Goal: Information Seeking & Learning: Learn about a topic

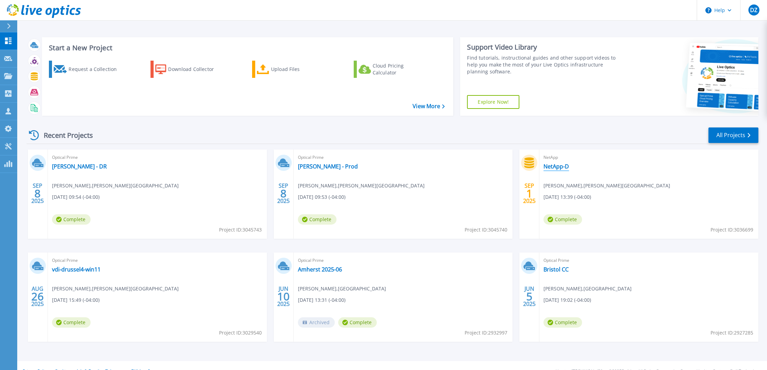
click at [565, 165] on link "NetApp-D" at bounding box center [555, 166] width 25 height 7
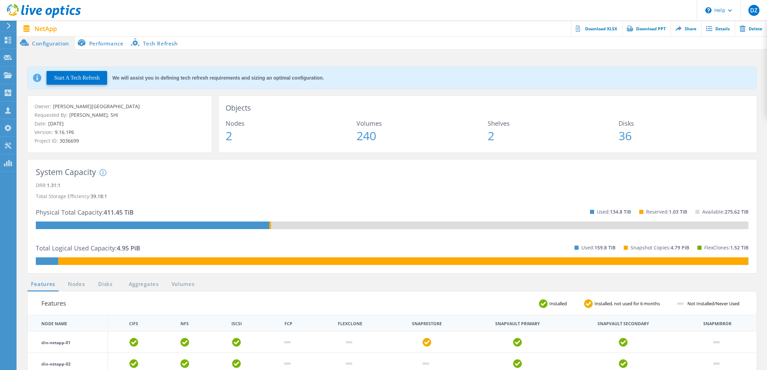
click at [117, 46] on li "Performance" at bounding box center [102, 43] width 54 height 14
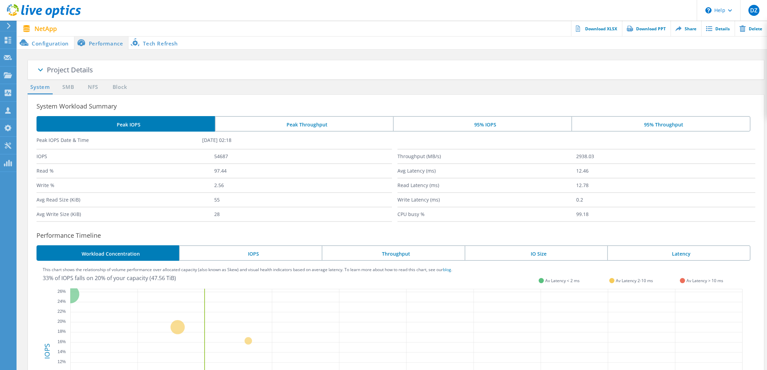
click at [149, 45] on li "Tech Refresh" at bounding box center [155, 43] width 54 height 14
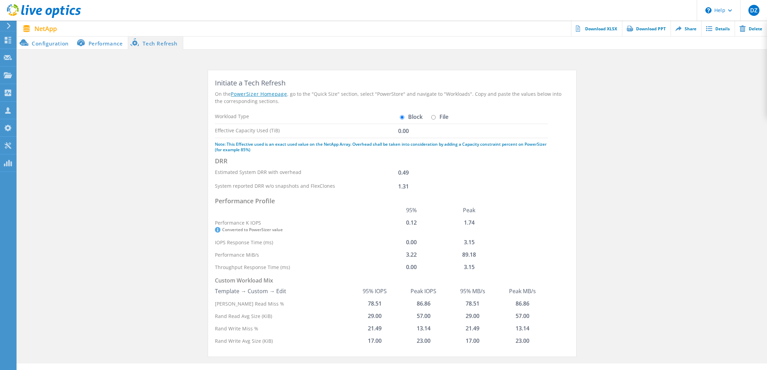
click at [100, 40] on li "Performance" at bounding box center [101, 43] width 54 height 14
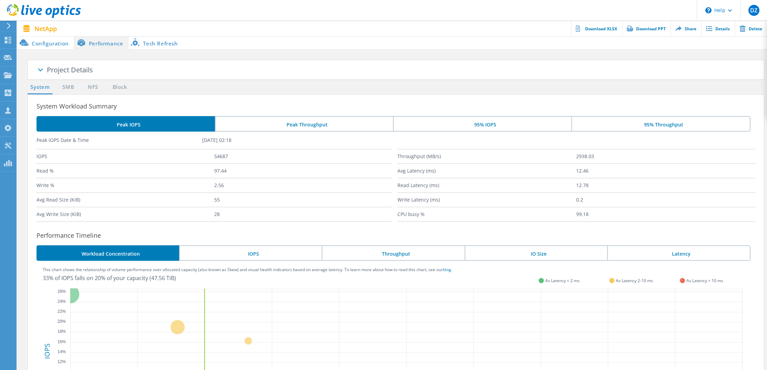
click at [41, 68] on span at bounding box center [40, 71] width 34 height 34
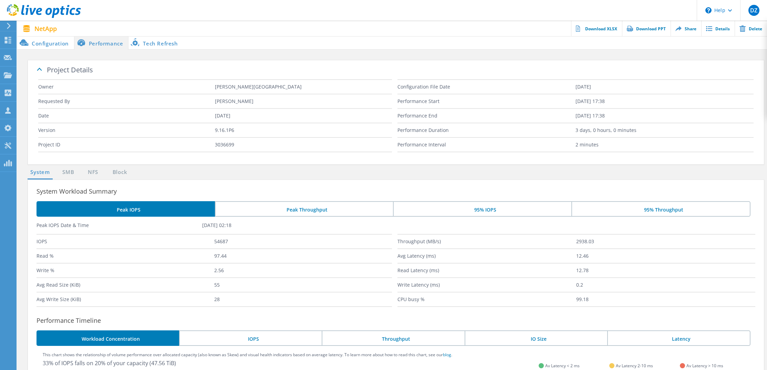
scroll to position [34, 0]
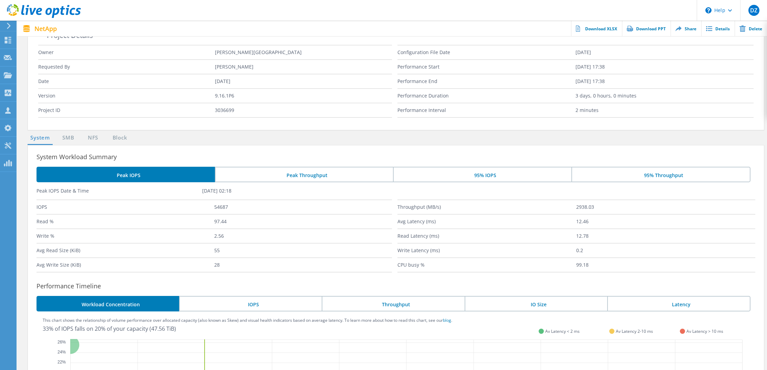
click at [309, 174] on li "Peak Throughput" at bounding box center [304, 174] width 178 height 15
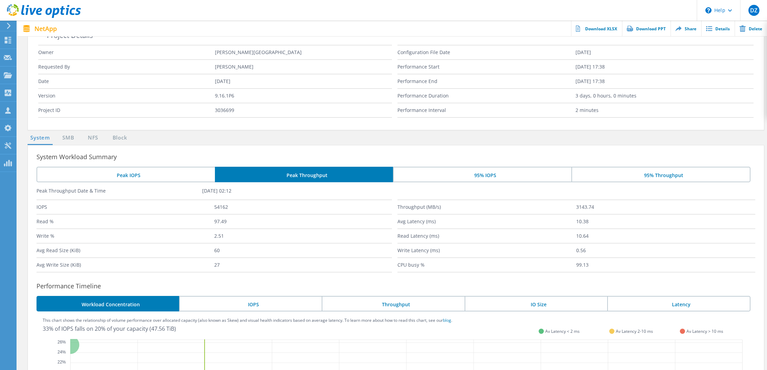
click at [486, 166] on div "System Workload Summary Peak IOPS Peak Throughput 95% IOPS 95% Throughput Peak …" at bounding box center [396, 344] width 737 height 398
click at [485, 172] on li "95% IOPS" at bounding box center [482, 174] width 178 height 15
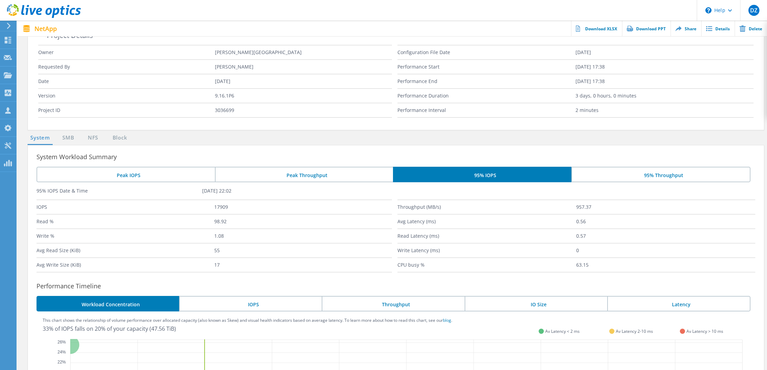
click at [592, 174] on li "95% Throughput" at bounding box center [660, 174] width 179 height 15
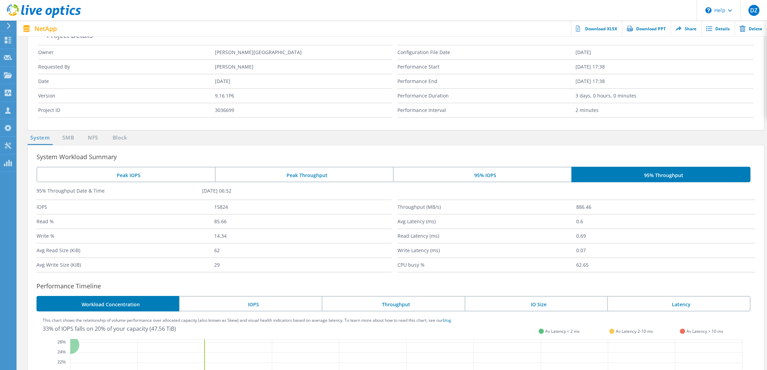
click at [106, 163] on div "System Workload Summary Peak IOPS Peak Throughput 95% IOPS 95% Throughput 95% T…" at bounding box center [396, 344] width 737 height 398
click at [123, 180] on li "Peak IOPS" at bounding box center [125, 174] width 178 height 15
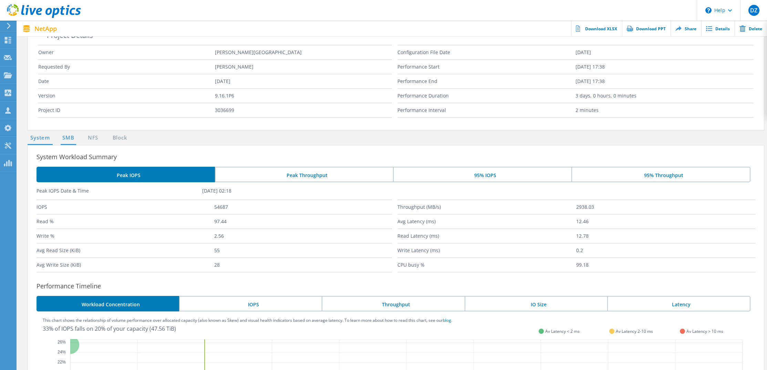
click at [70, 138] on link "SMB" at bounding box center [68, 138] width 15 height 9
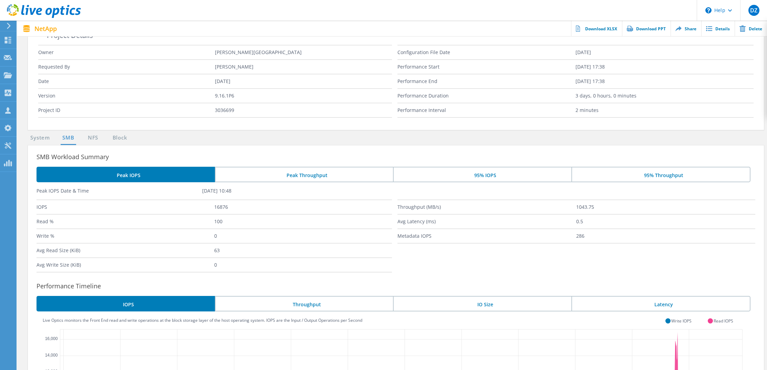
click at [86, 136] on li "NFS" at bounding box center [90, 138] width 14 height 9
click at [108, 137] on li "Block" at bounding box center [116, 138] width 18 height 9
click at [113, 137] on link "Block" at bounding box center [119, 138] width 19 height 9
click at [47, 137] on link "System" at bounding box center [40, 138] width 25 height 9
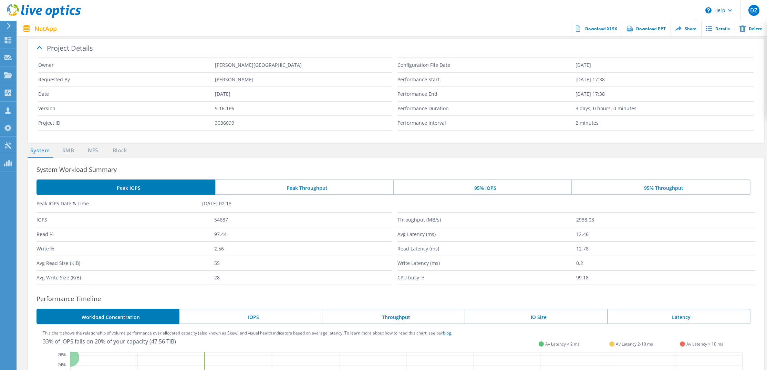
scroll to position [0, 0]
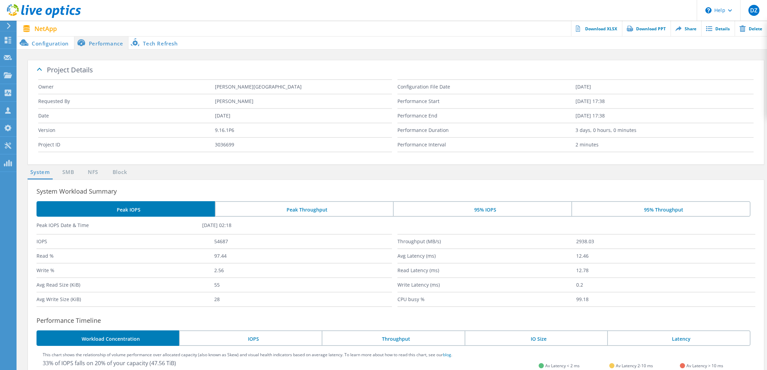
click at [53, 43] on li "Configuration" at bounding box center [45, 43] width 57 height 14
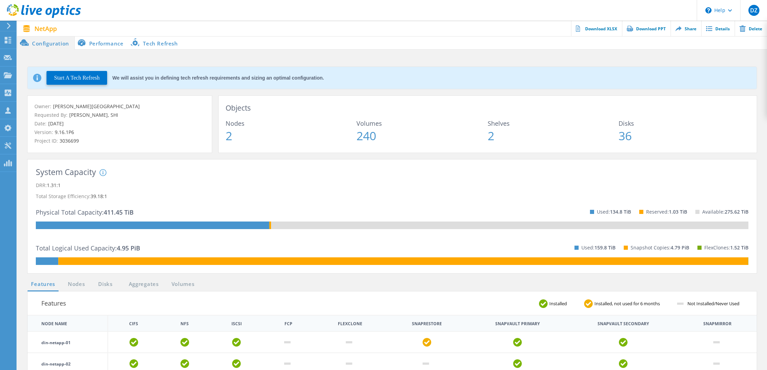
scroll to position [172, 0]
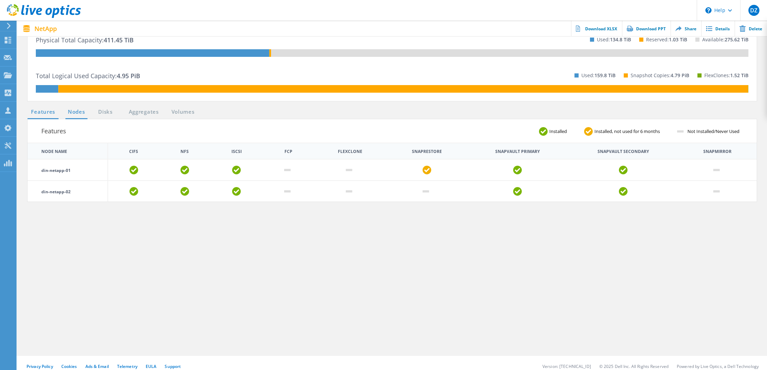
click at [70, 112] on link "Nodes" at bounding box center [76, 112] width 22 height 9
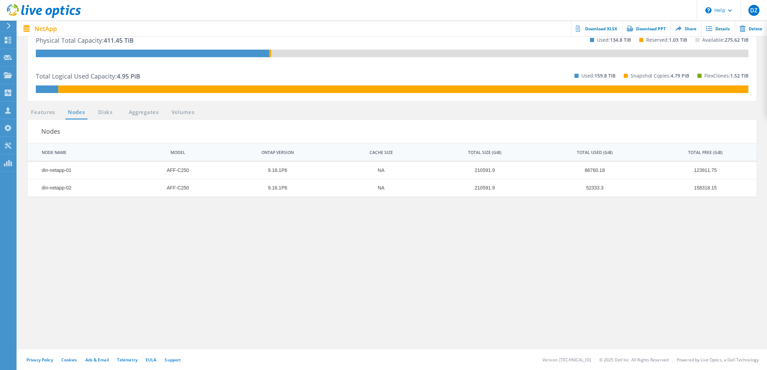
scroll to position [172, 0]
click at [659, 236] on section "Features Nodes Disks Aggregates Volumes Nodes | 1 of 1 | NODE NAME MODEL ONTAP …" at bounding box center [392, 228] width 736 height 241
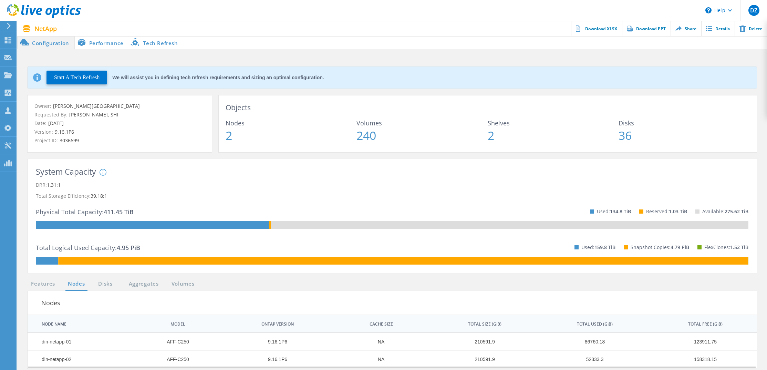
scroll to position [0, 0]
click at [41, 286] on link "Features" at bounding box center [43, 284] width 31 height 9
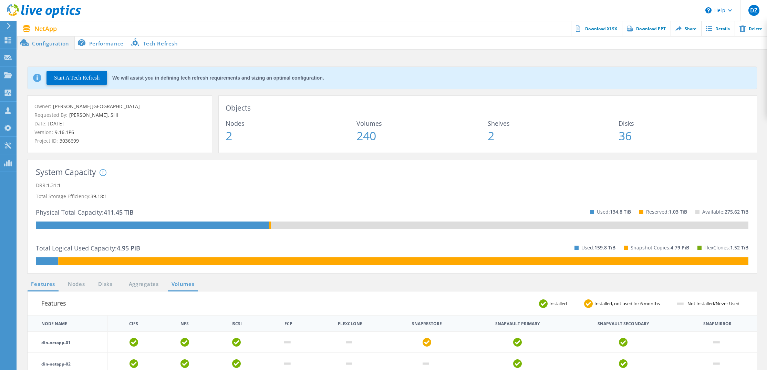
click at [182, 284] on link "Volumes" at bounding box center [183, 284] width 30 height 9
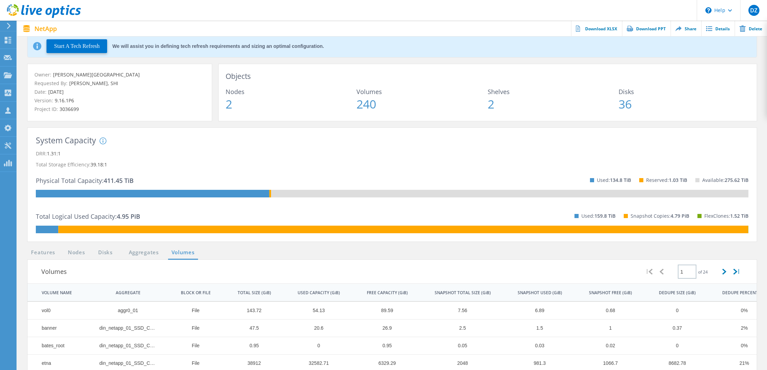
scroll to position [69, 0]
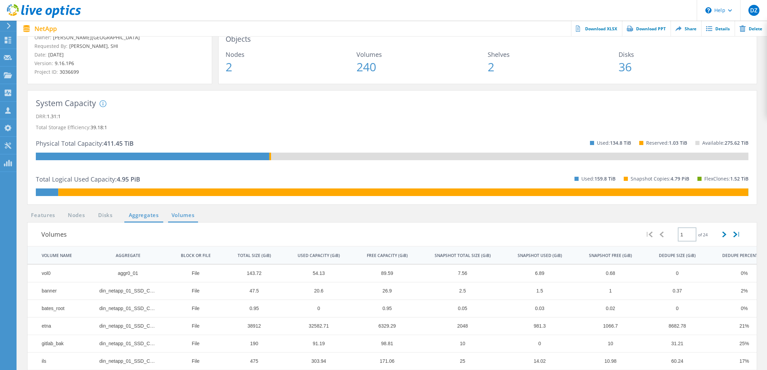
click at [150, 213] on link "Aggregates" at bounding box center [143, 215] width 39 height 9
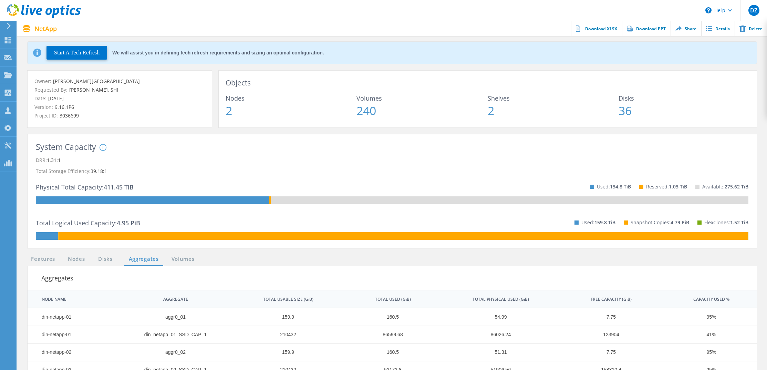
scroll to position [0, 0]
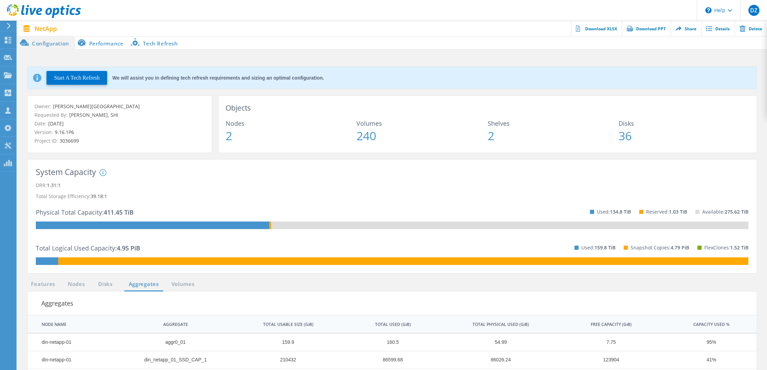
click at [107, 43] on li "Performance" at bounding box center [102, 43] width 54 height 14
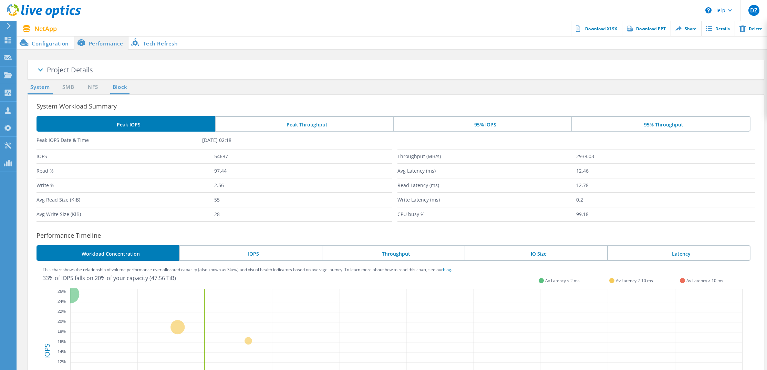
click at [115, 87] on link "Block" at bounding box center [119, 87] width 19 height 9
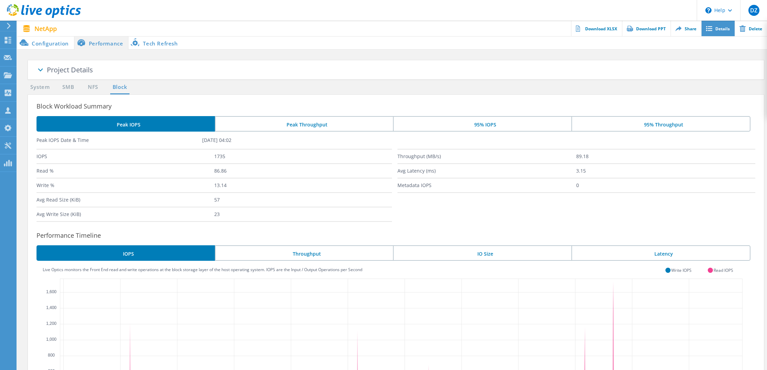
click at [713, 27] on link "Details" at bounding box center [717, 28] width 33 height 15
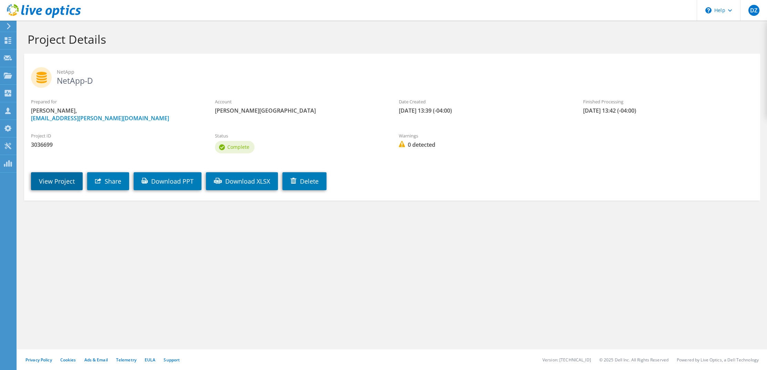
click at [69, 181] on link "View Project" at bounding box center [57, 181] width 52 height 18
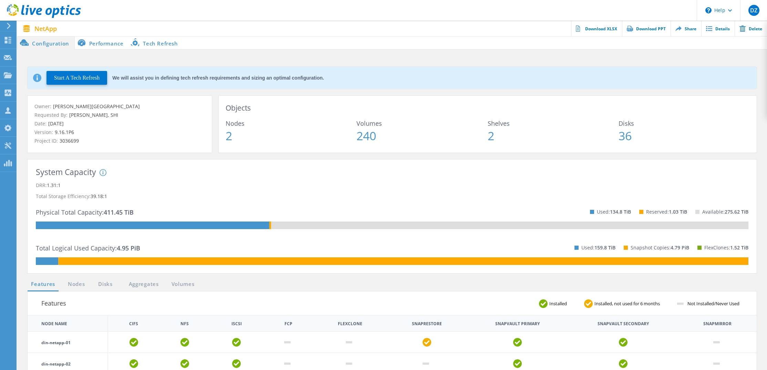
click at [148, 43] on li "Tech Refresh" at bounding box center [155, 43] width 54 height 14
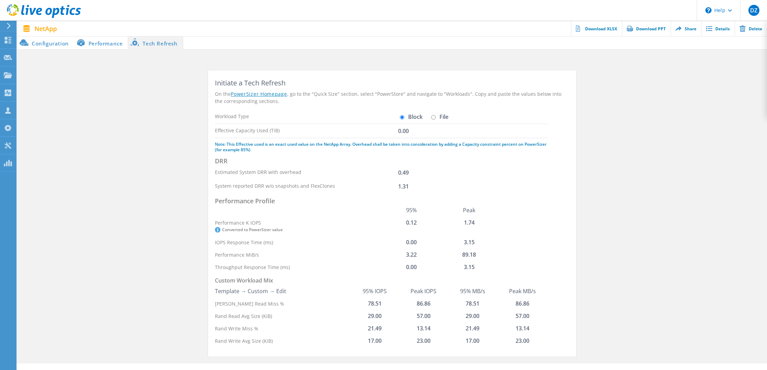
scroll to position [14, 0]
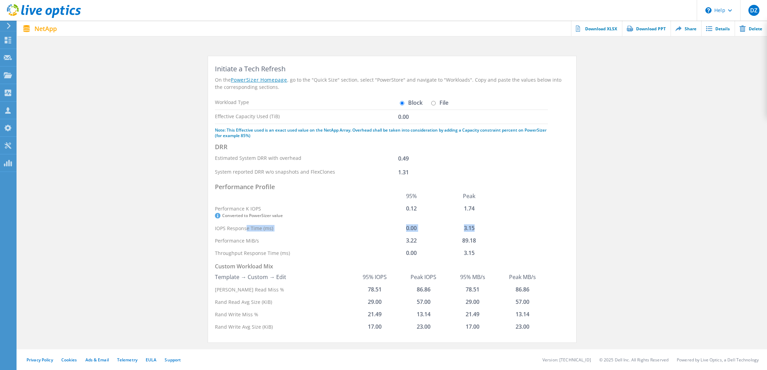
drag, startPoint x: 246, startPoint y: 227, endPoint x: 478, endPoint y: 228, distance: 231.7
click at [478, 228] on tr "IOPS Response Time (ms) 0.00 3.15" at bounding box center [356, 228] width 283 height 12
click at [428, 304] on td "57.00" at bounding box center [423, 301] width 49 height 12
drag, startPoint x: 416, startPoint y: 288, endPoint x: 429, endPoint y: 289, distance: 13.5
click at [429, 289] on td "86.86" at bounding box center [423, 289] width 49 height 12
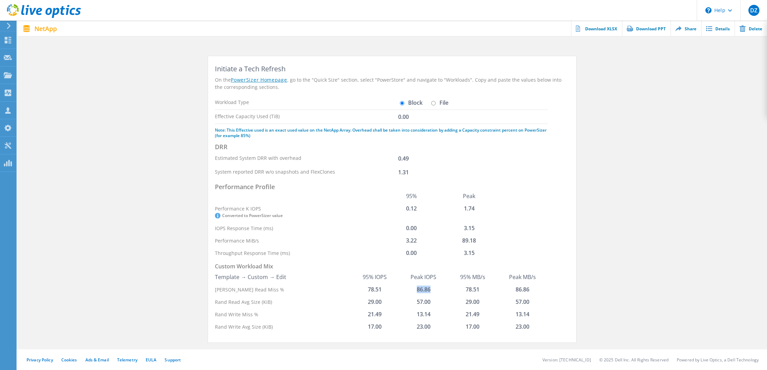
click at [435, 102] on input "File" at bounding box center [433, 103] width 4 height 4
radio input "true"
radio input "false"
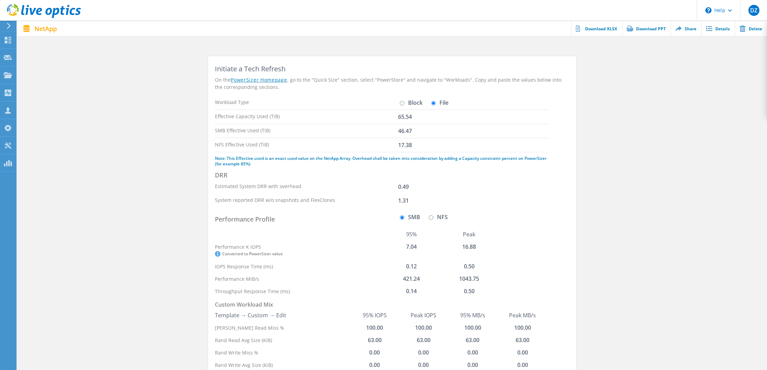
drag, startPoint x: 413, startPoint y: 144, endPoint x: 399, endPoint y: 143, distance: 13.1
click at [399, 143] on div "NFS Effective Used (TiB) 17.38" at bounding box center [381, 145] width 333 height 14
copy div "17.38"
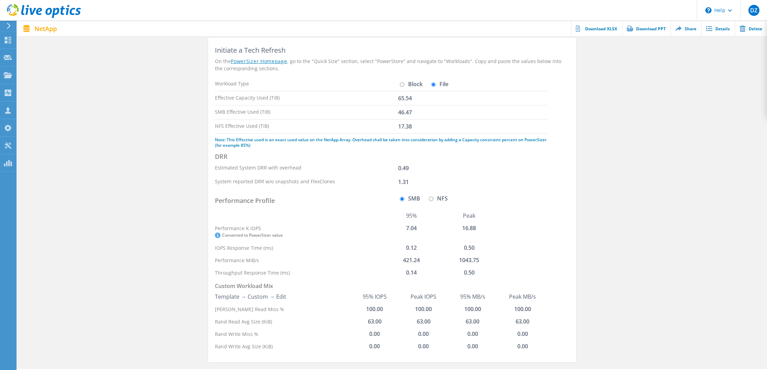
scroll to position [49, 0]
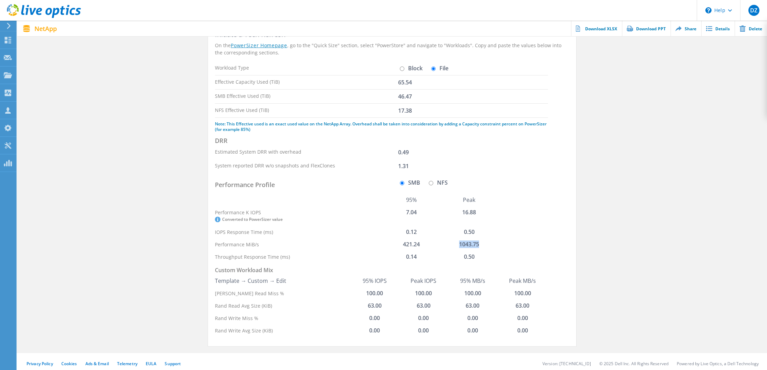
drag, startPoint x: 479, startPoint y: 244, endPoint x: 459, endPoint y: 244, distance: 19.6
click at [459, 244] on td "1043.75" at bounding box center [469, 244] width 58 height 12
copy td "1043.75"
click at [471, 294] on td "100.00" at bounding box center [472, 293] width 49 height 12
drag, startPoint x: 464, startPoint y: 292, endPoint x: 481, endPoint y: 293, distance: 16.9
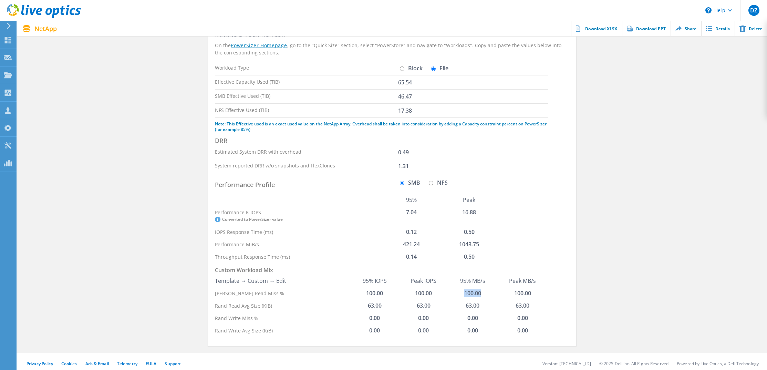
click at [481, 293] on td "100.00" at bounding box center [472, 293] width 49 height 12
drag, startPoint x: 414, startPoint y: 95, endPoint x: 395, endPoint y: 96, distance: 19.6
click at [395, 96] on div "SMB Effective Used (TiB) 46.47" at bounding box center [381, 97] width 333 height 14
copy div "46.47"
drag, startPoint x: 483, startPoint y: 244, endPoint x: 458, endPoint y: 244, distance: 24.8
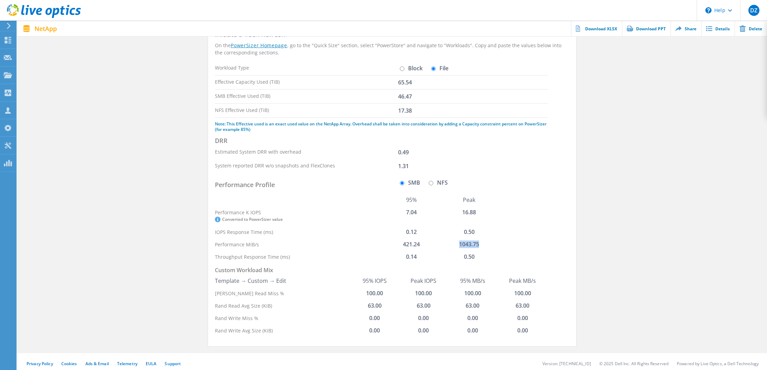
click at [458, 244] on td "1043.75" at bounding box center [469, 244] width 58 height 12
copy td "1043.75"
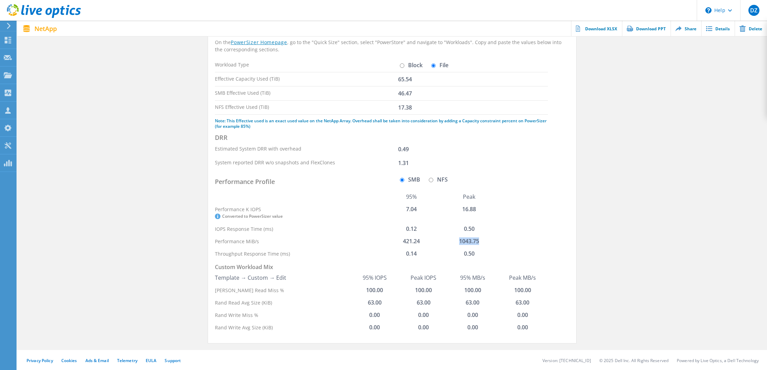
scroll to position [52, 0]
click at [429, 181] on input "NFS" at bounding box center [431, 179] width 4 height 4
radio input "true"
click at [400, 180] on input "SMB" at bounding box center [402, 179] width 4 height 4
radio input "true"
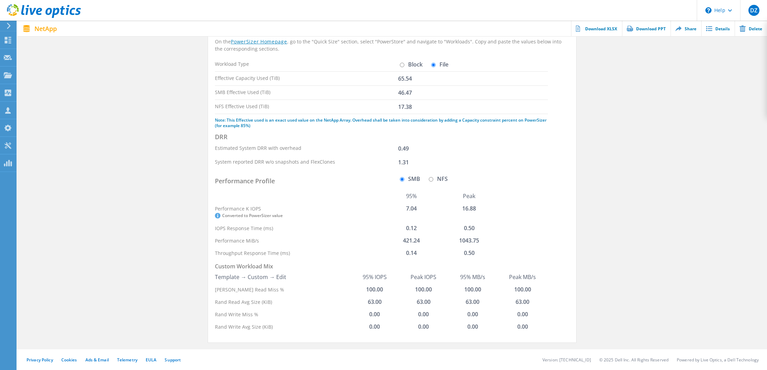
click at [430, 180] on input "NFS" at bounding box center [431, 179] width 4 height 4
radio input "true"
radio input "false"
drag, startPoint x: 482, startPoint y: 241, endPoint x: 459, endPoint y: 240, distance: 22.7
click at [459, 240] on td "3004.74" at bounding box center [469, 240] width 58 height 12
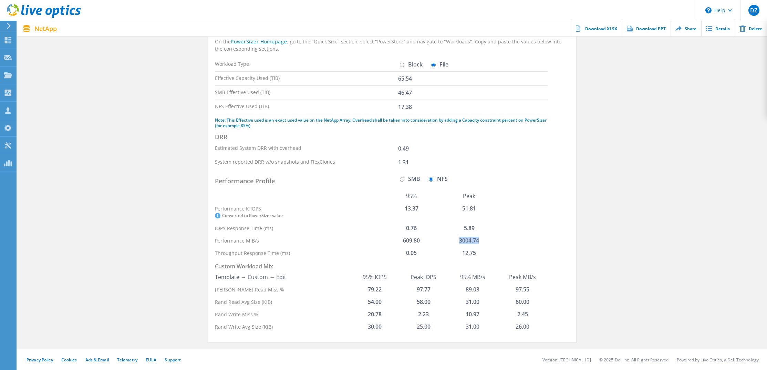
copy td "3004.74"
click at [474, 254] on td "12.75" at bounding box center [469, 253] width 58 height 12
drag, startPoint x: 474, startPoint y: 254, endPoint x: 454, endPoint y: 255, distance: 20.7
click at [454, 255] on td "12.75" at bounding box center [469, 253] width 58 height 12
